Goal: Use online tool/utility: Utilize a website feature to perform a specific function

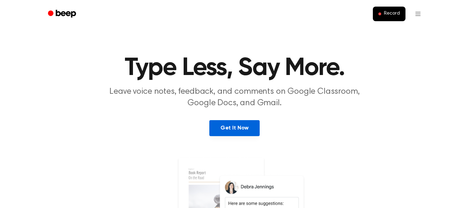
click at [240, 124] on link "Get It Now" at bounding box center [234, 128] width 50 height 16
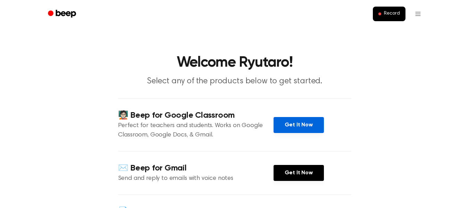
click at [280, 121] on link "Get It Now" at bounding box center [298, 125] width 50 height 16
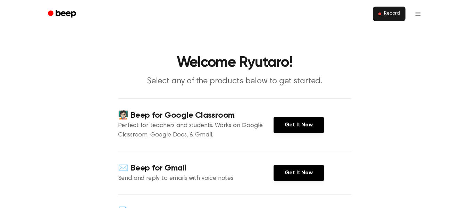
click at [378, 14] on button "Record" at bounding box center [389, 14] width 32 height 15
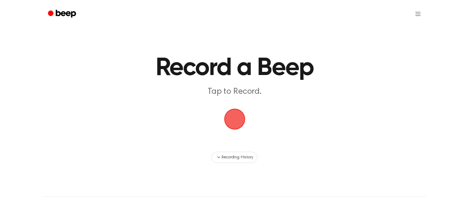
click at [239, 115] on span "button" at bounding box center [234, 118] width 19 height 19
click at [237, 115] on span "button" at bounding box center [234, 118] width 19 height 19
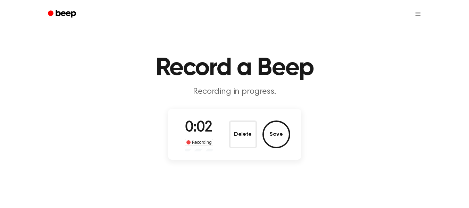
click at [260, 135] on div "Delete Save" at bounding box center [259, 134] width 61 height 28
click at [274, 134] on button "Save" at bounding box center [276, 134] width 28 height 28
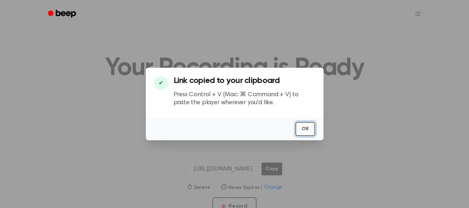
click at [308, 125] on button "OK" at bounding box center [305, 129] width 20 height 14
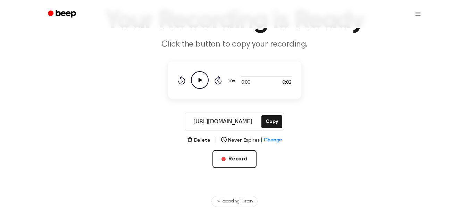
scroll to position [48, 0]
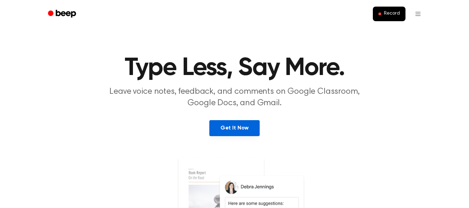
click at [249, 129] on link "Get It Now" at bounding box center [234, 128] width 50 height 16
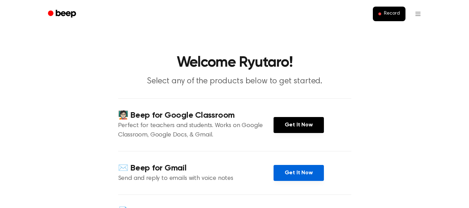
click at [293, 177] on link "Get It Now" at bounding box center [298, 173] width 50 height 16
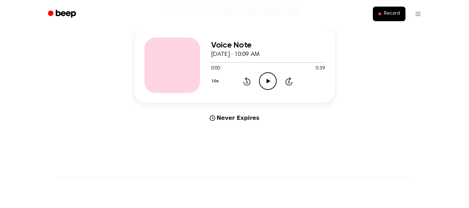
scroll to position [84, 0]
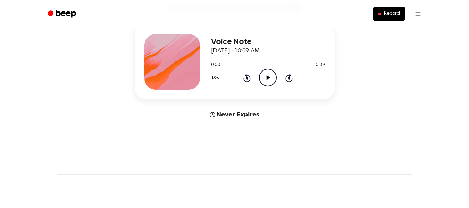
click at [241, 117] on div "Never Expires" at bounding box center [235, 114] width 200 height 8
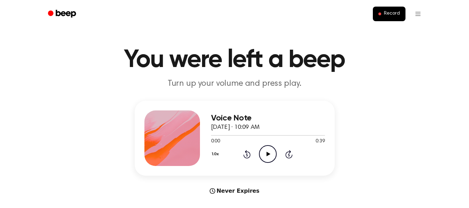
scroll to position [0, 0]
